Goal: Information Seeking & Learning: Learn about a topic

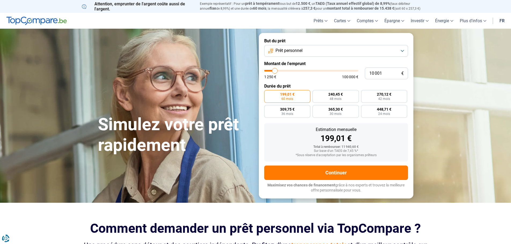
type input "11 250"
type input "11250"
type input "13 500"
type input "13500"
type input "16 000"
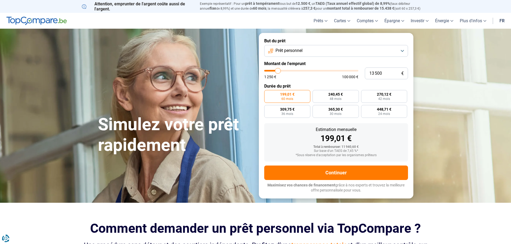
type input "16000"
type input "19 000"
type input "19000"
type input "20 750"
type input "20750"
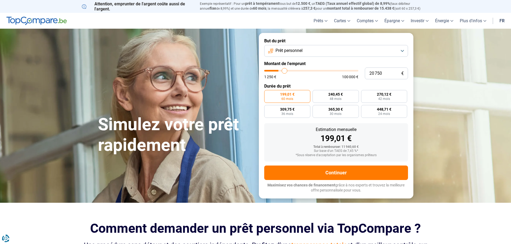
type input "22 750"
type input "22750"
type input "24 250"
type input "24250"
type input "25 000"
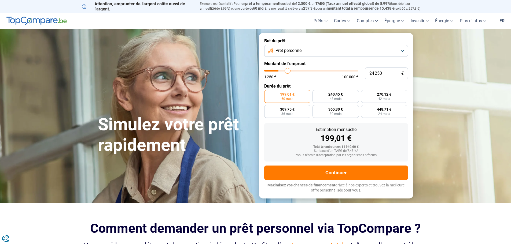
type input "25000"
type input "26 000"
type input "26000"
type input "26 500"
type input "26500"
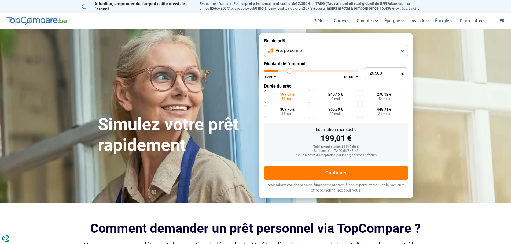
type input "26 750"
type input "26750"
type input "27 500"
type input "27500"
type input "28 000"
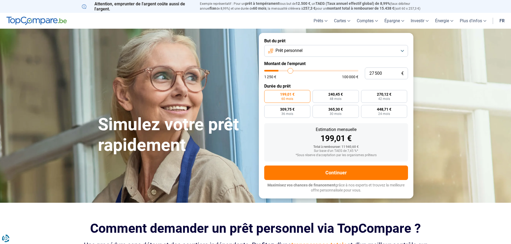
type input "28000"
type input "29 000"
type input "29000"
type input "30 250"
type input "30250"
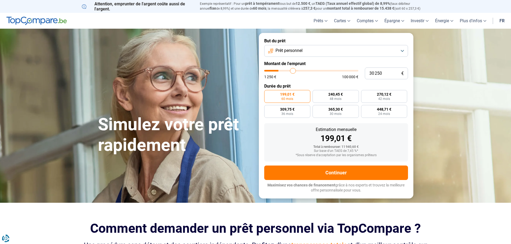
type input "32 500"
type input "32500"
type input "35 250"
type input "35250"
type input "38 250"
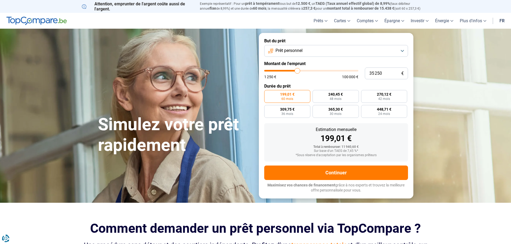
type input "38250"
type input "41 500"
type input "41500"
type input "44 500"
type input "44500"
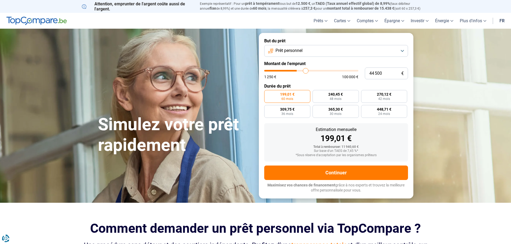
type input "47 250"
type input "47250"
type input "49 750"
type input "49750"
type input "51 000"
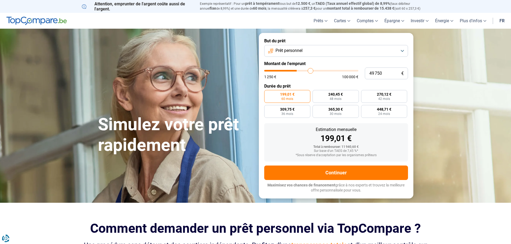
type input "51000"
type input "51 750"
type input "51750"
type input "52 000"
type input "52000"
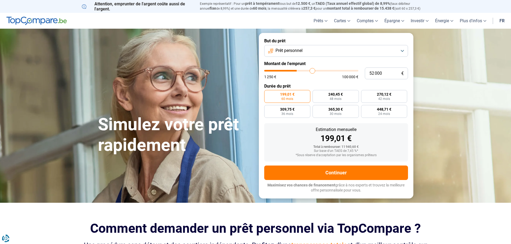
type input "53 000"
type input "53000"
type input "53 500"
type input "53500"
type input "55 000"
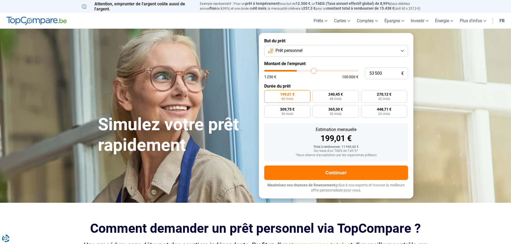
type input "55000"
type input "56 500"
type input "56500"
type input "57 500"
type input "57500"
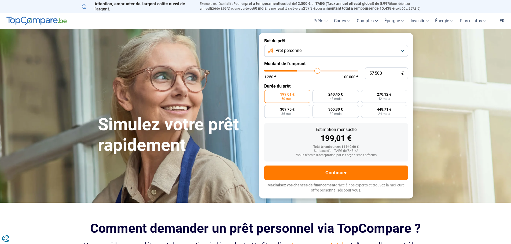
type input "58 500"
type input "58500"
type input "59 000"
type input "59000"
type input "59 250"
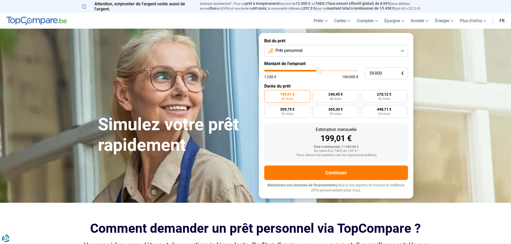
type input "59250"
type input "59 500"
type input "59500"
type input "60 000"
type input "60000"
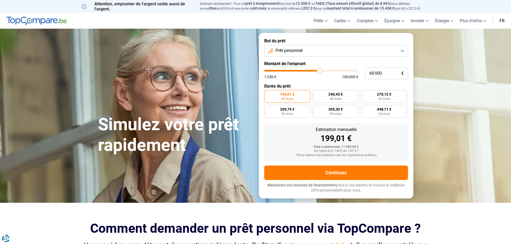
type input "60 250"
type input "60250"
type input "60 500"
type input "60500"
type input "60 750"
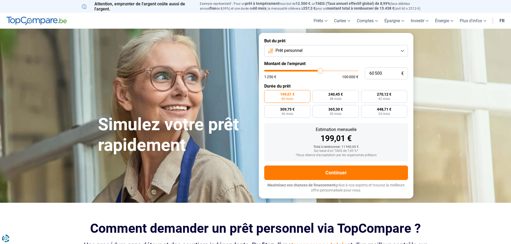
type input "60750"
type input "61 750"
type input "61750"
type input "62 250"
type input "62250"
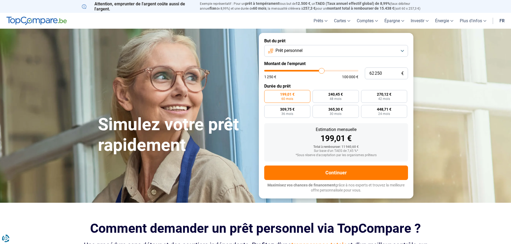
type input "63 250"
type input "63250"
type input "64 500"
type input "64500"
type input "65 000"
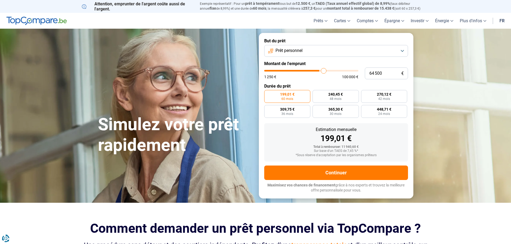
type input "65000"
type input "66 000"
type input "66000"
type input "66 750"
type input "66750"
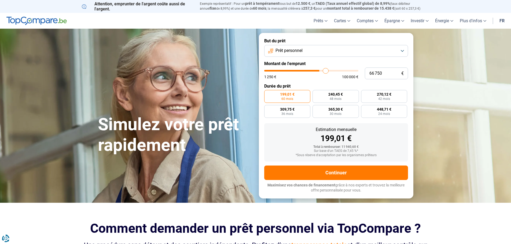
type input "67 750"
type input "67750"
type input "68 750"
type input "68750"
type input "69 250"
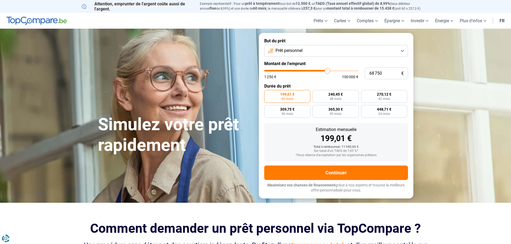
type input "69250"
type input "69 750"
type input "69750"
type input "70 250"
type input "70250"
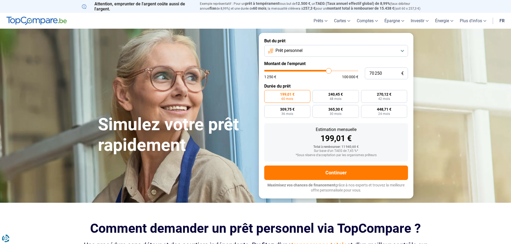
type input "70 500"
type input "70500"
type input "72 000"
type input "72000"
type input "74 750"
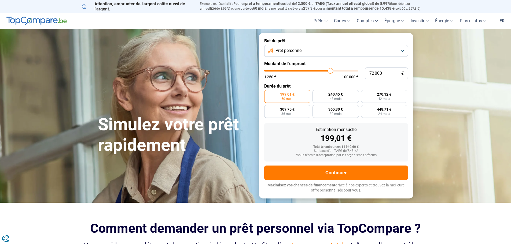
type input "74750"
type input "77 000"
type input "77000"
type input "80 750"
type input "80750"
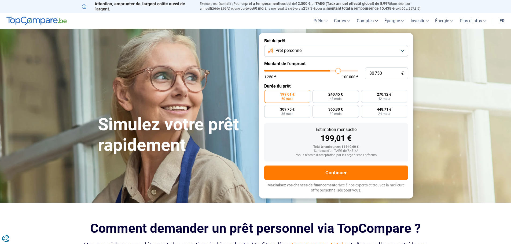
type input "81 250"
type input "81250"
type input "81 500"
type input "81500"
type input "81 750"
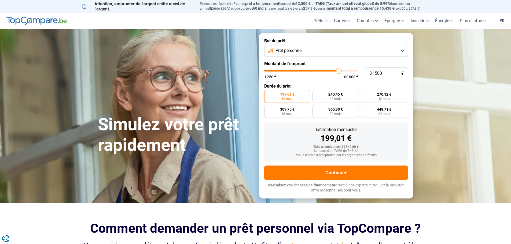
type input "81750"
type input "82 500"
drag, startPoint x: 275, startPoint y: 70, endPoint x: 340, endPoint y: 78, distance: 65.4
type input "82500"
click at [340, 72] on input "range" at bounding box center [311, 71] width 94 height 2
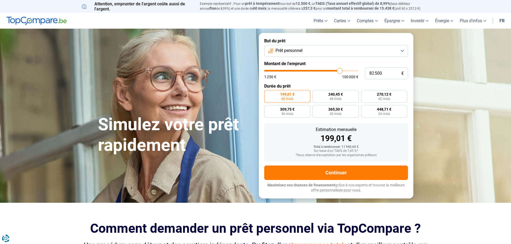
radio input "false"
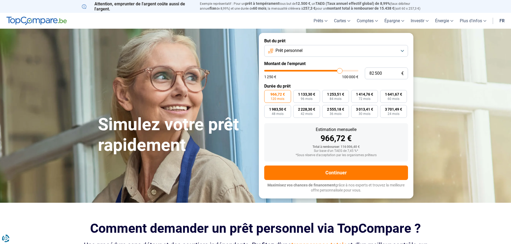
click at [402, 51] on button "Prêt personnel" at bounding box center [336, 51] width 144 height 12
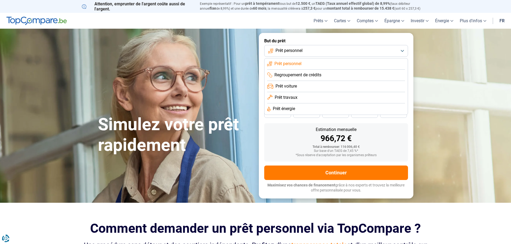
click at [292, 97] on span "Prêt travaux" at bounding box center [286, 98] width 23 height 6
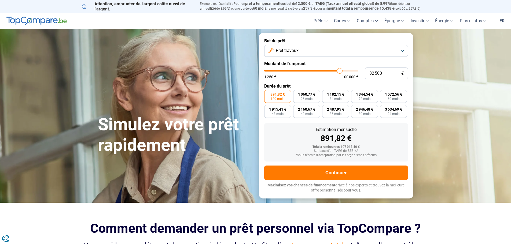
type input "82 250"
type input "82250"
type input "80 750"
type input "80750"
type input "78 500"
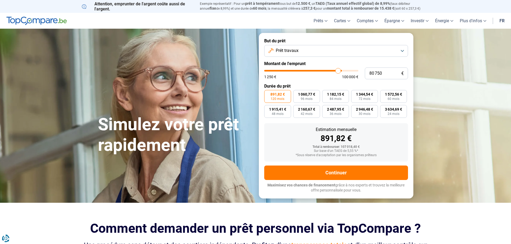
type input "78500"
type input "76 500"
type input "76500"
type input "73 750"
type input "73750"
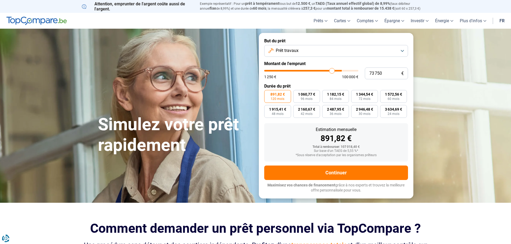
type input "72 000"
type input "72000"
type input "69 750"
type input "69750"
type input "69 250"
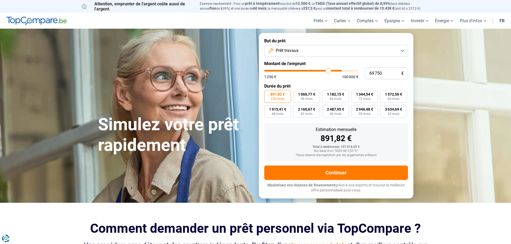
type input "69250"
type input "68 750"
type input "68750"
type input "68 000"
type input "68000"
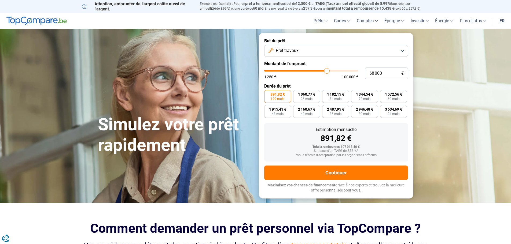
type input "67 750"
type input "67750"
type input "67 500"
type input "67500"
type input "67 250"
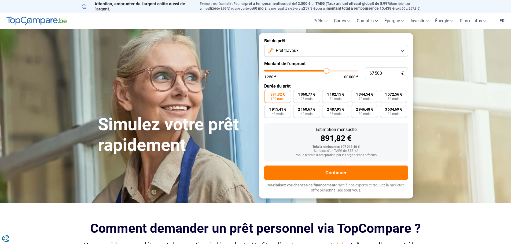
type input "67250"
type input "66 500"
type input "66500"
type input "65 750"
type input "65750"
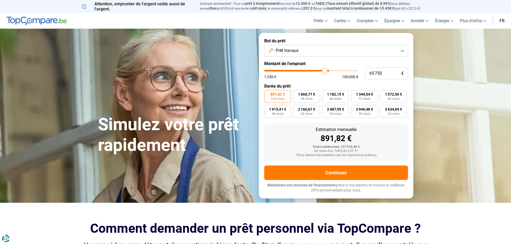
type input "65 000"
type input "65000"
type input "63 750"
type input "63750"
type input "62 500"
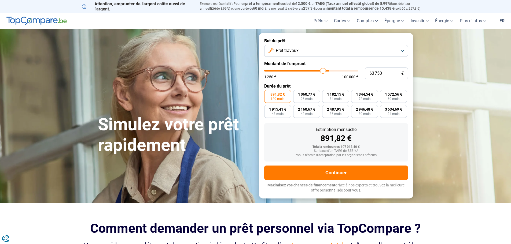
type input "62500"
type input "62 250"
type input "62250"
type input "62 000"
type input "62000"
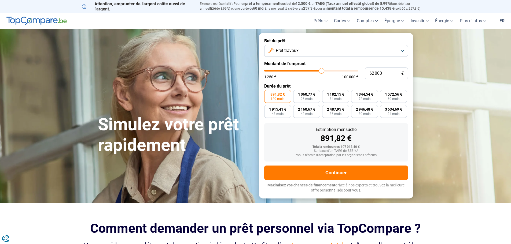
type input "61 750"
type input "61750"
type input "61 000"
type input "61000"
type input "60 250"
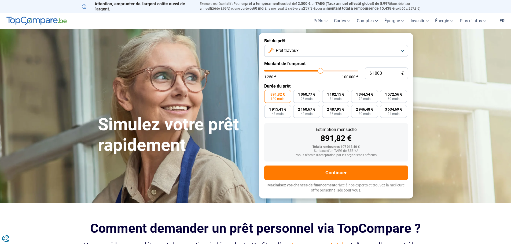
type input "60250"
type input "59 500"
type input "59500"
type input "58 750"
type input "58750"
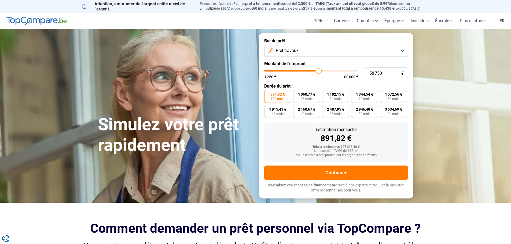
type input "58 500"
type input "58500"
type input "57 750"
type input "57750"
type input "57 500"
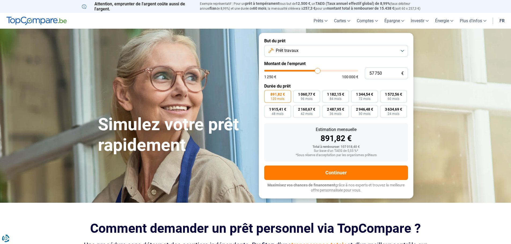
type input "57500"
type input "57 250"
type input "57250"
type input "56 250"
type input "56250"
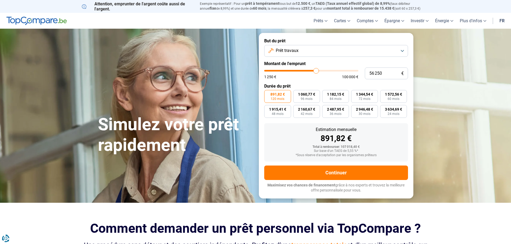
type input "55 750"
drag, startPoint x: 340, startPoint y: 71, endPoint x: 316, endPoint y: 70, distance: 23.9
type input "55750"
click at [316, 70] on input "range" at bounding box center [311, 71] width 94 height 2
